Goal: Complete application form

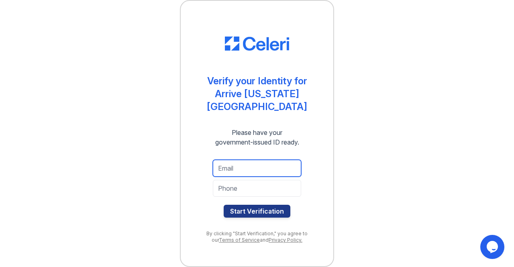
click at [228, 163] on input "email" at bounding box center [257, 168] width 88 height 17
type input "[EMAIL_ADDRESS][DOMAIN_NAME]"
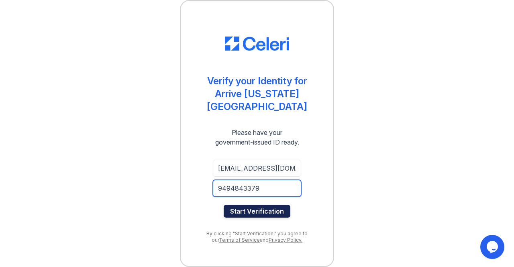
type input "9494843379"
click at [262, 205] on button "Start Verification" at bounding box center [257, 211] width 67 height 13
